Goal: Task Accomplishment & Management: Manage account settings

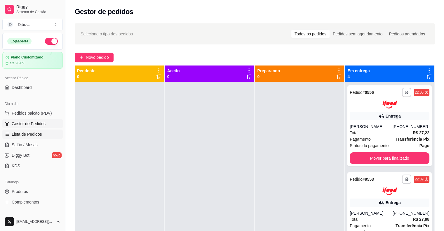
click at [42, 134] on link "Lista de Pedidos" at bounding box center [32, 133] width 60 height 9
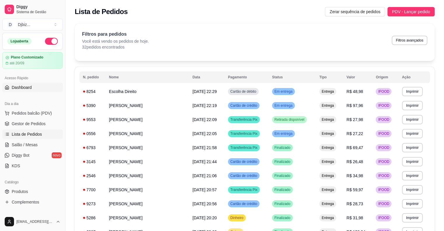
click at [38, 89] on link "Dashboard" at bounding box center [32, 87] width 60 height 9
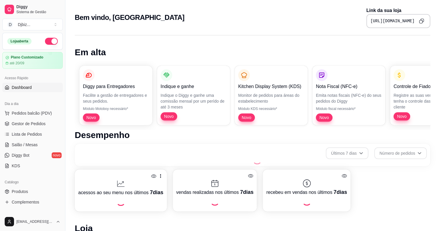
scroll to position [185, 0]
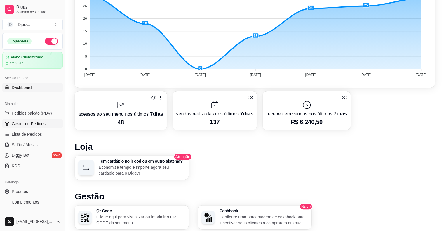
click at [42, 125] on span "Gestor de Pedidos" at bounding box center [29, 124] width 34 height 6
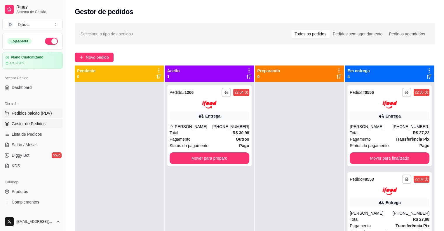
click at [41, 114] on span "Pedidos balcão (PDV)" at bounding box center [32, 113] width 40 height 6
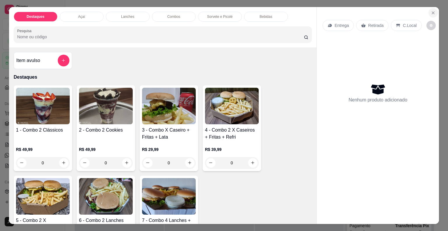
click at [431, 11] on icon "Close" at bounding box center [433, 13] width 5 height 5
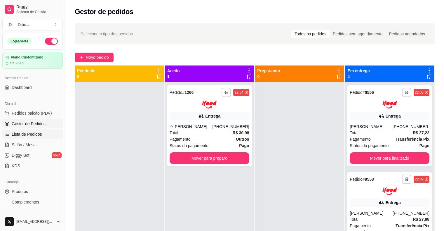
click at [42, 132] on link "Lista de Pedidos" at bounding box center [32, 133] width 60 height 9
